Goal: Navigation & Orientation: Find specific page/section

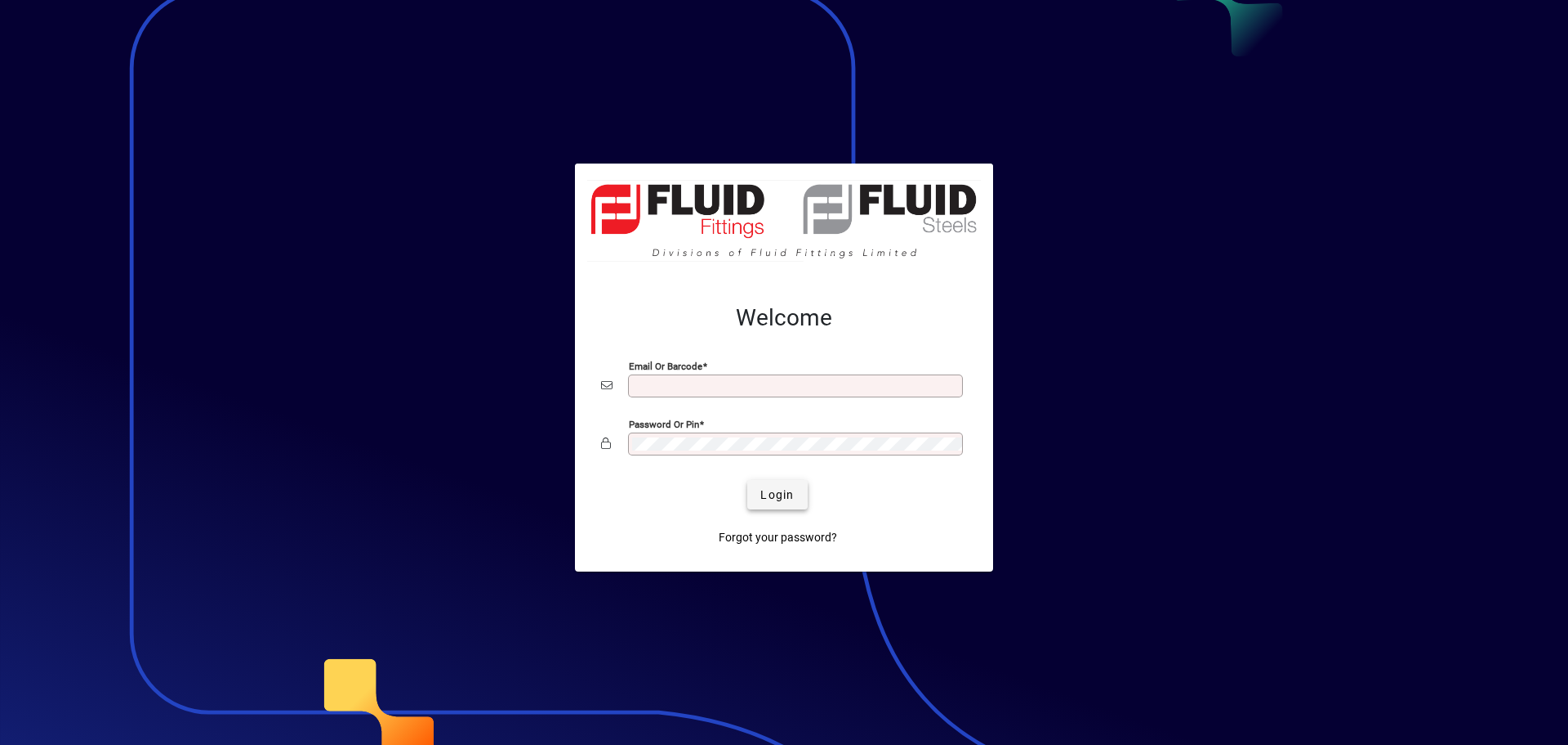
type input "**********"
click at [773, 496] on span "Login" at bounding box center [777, 495] width 34 height 17
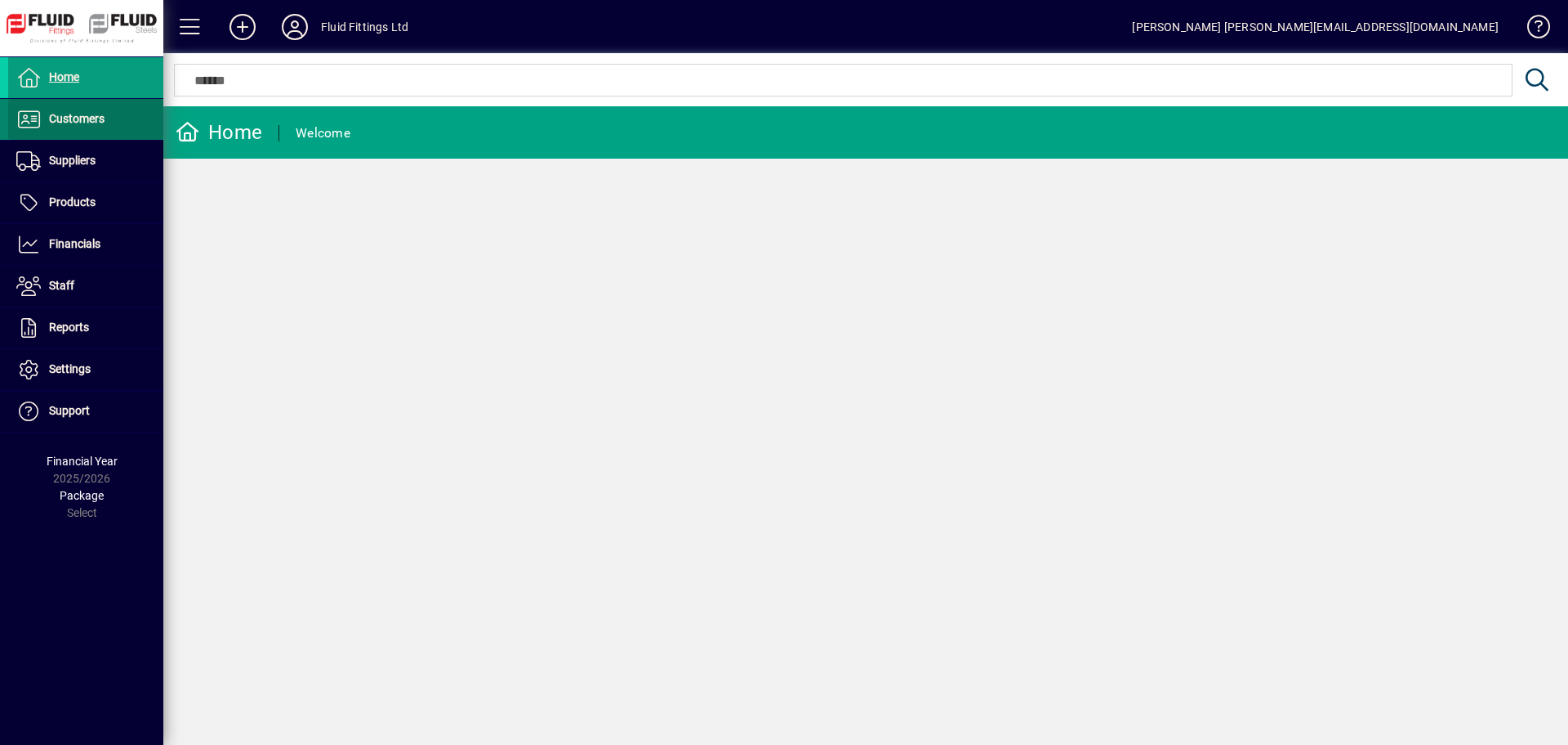
click at [108, 120] on span at bounding box center [85, 119] width 155 height 39
